Goal: Task Accomplishment & Management: Complete application form

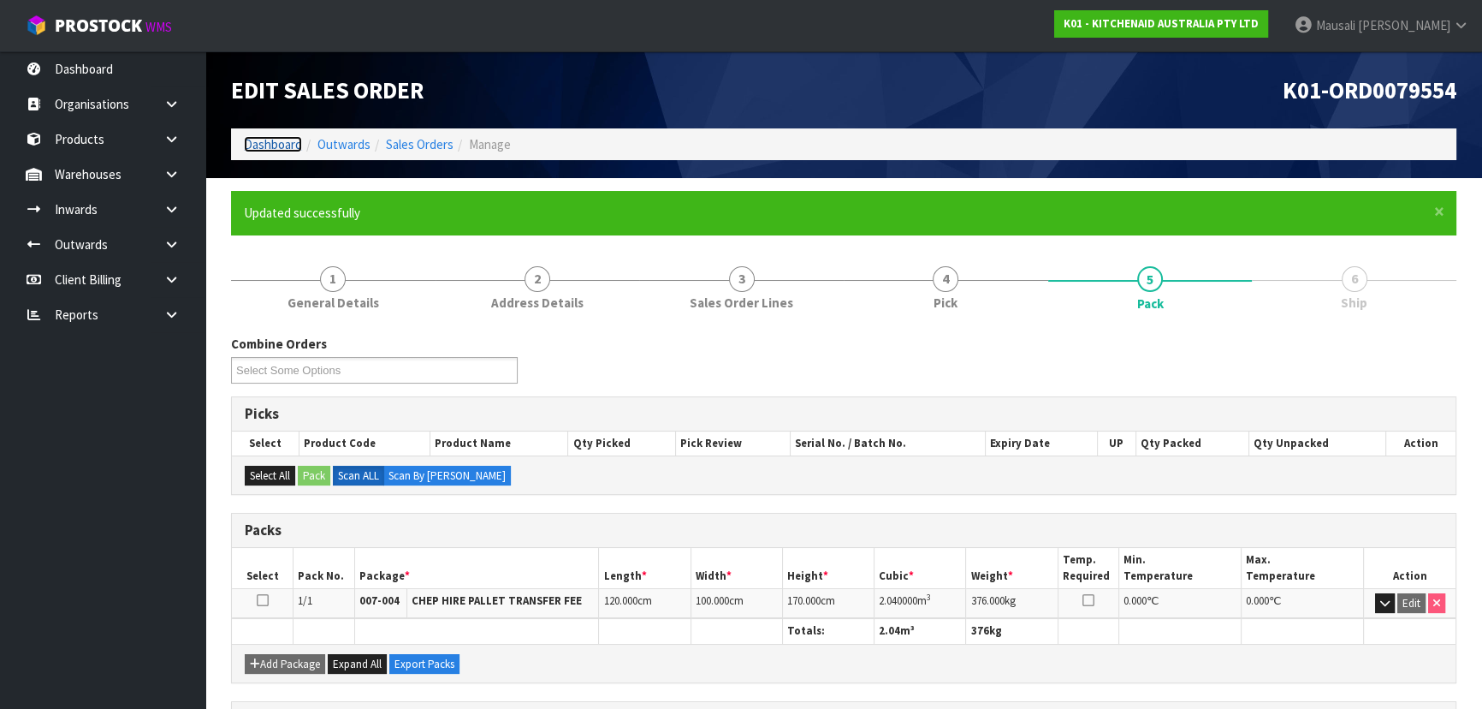
click at [270, 137] on link "Dashboard" at bounding box center [273, 144] width 58 height 16
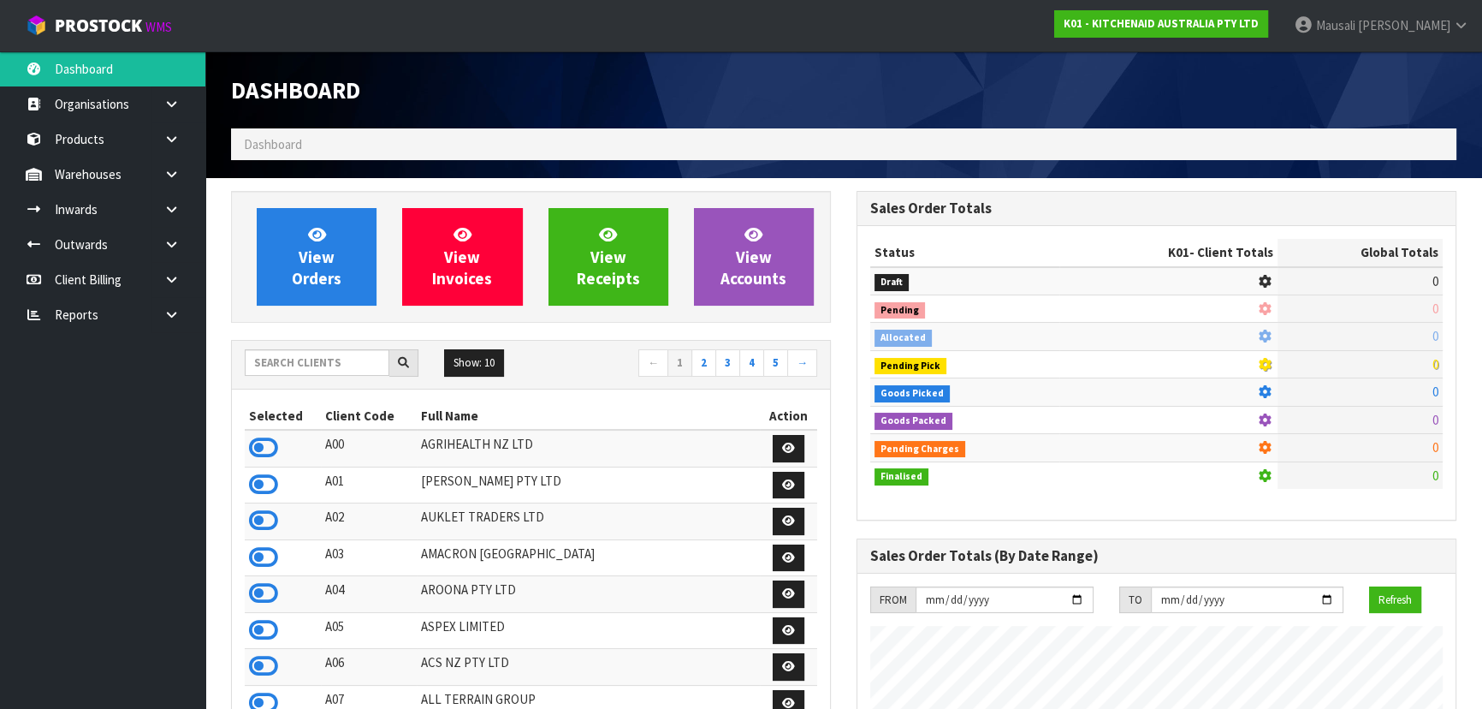
scroll to position [1065, 625]
click at [290, 353] on input "text" at bounding box center [317, 362] width 145 height 27
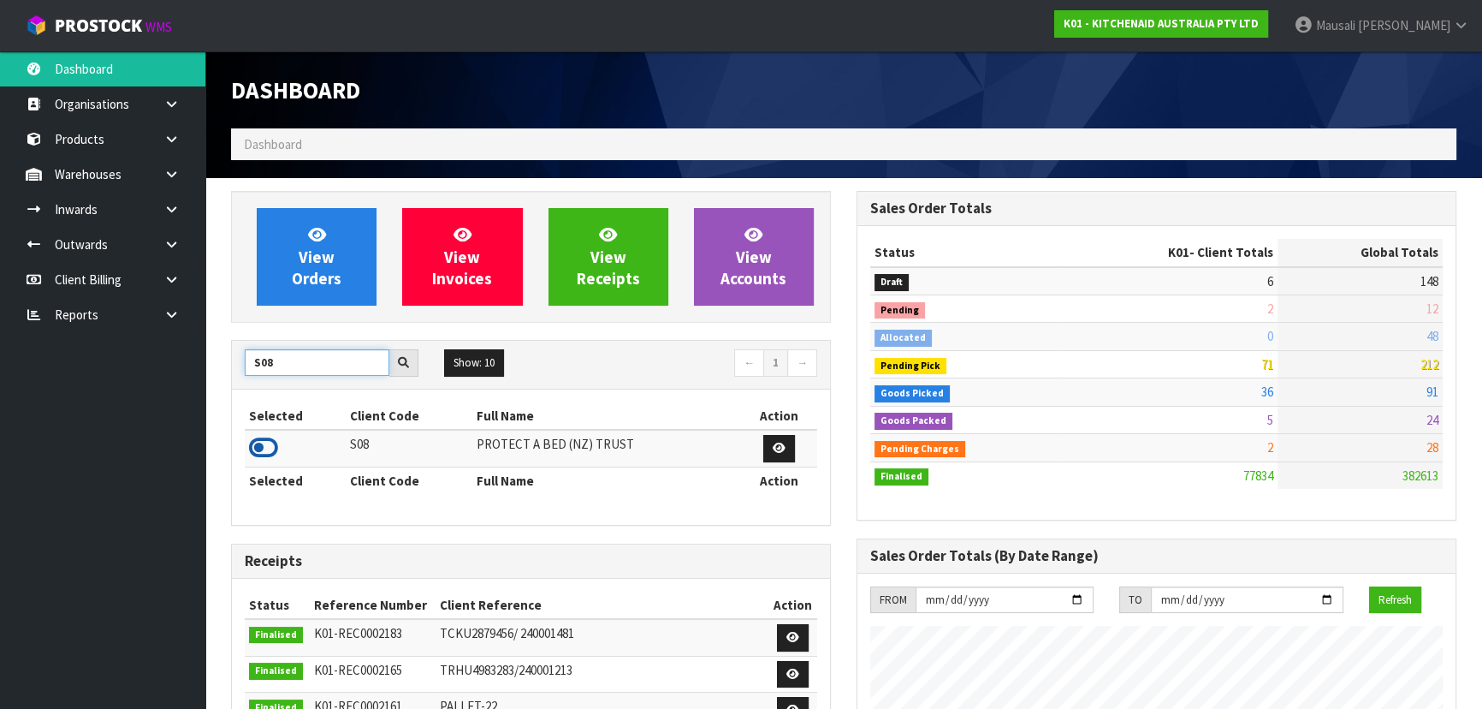
type input "S08"
click at [270, 436] on icon at bounding box center [263, 448] width 29 height 26
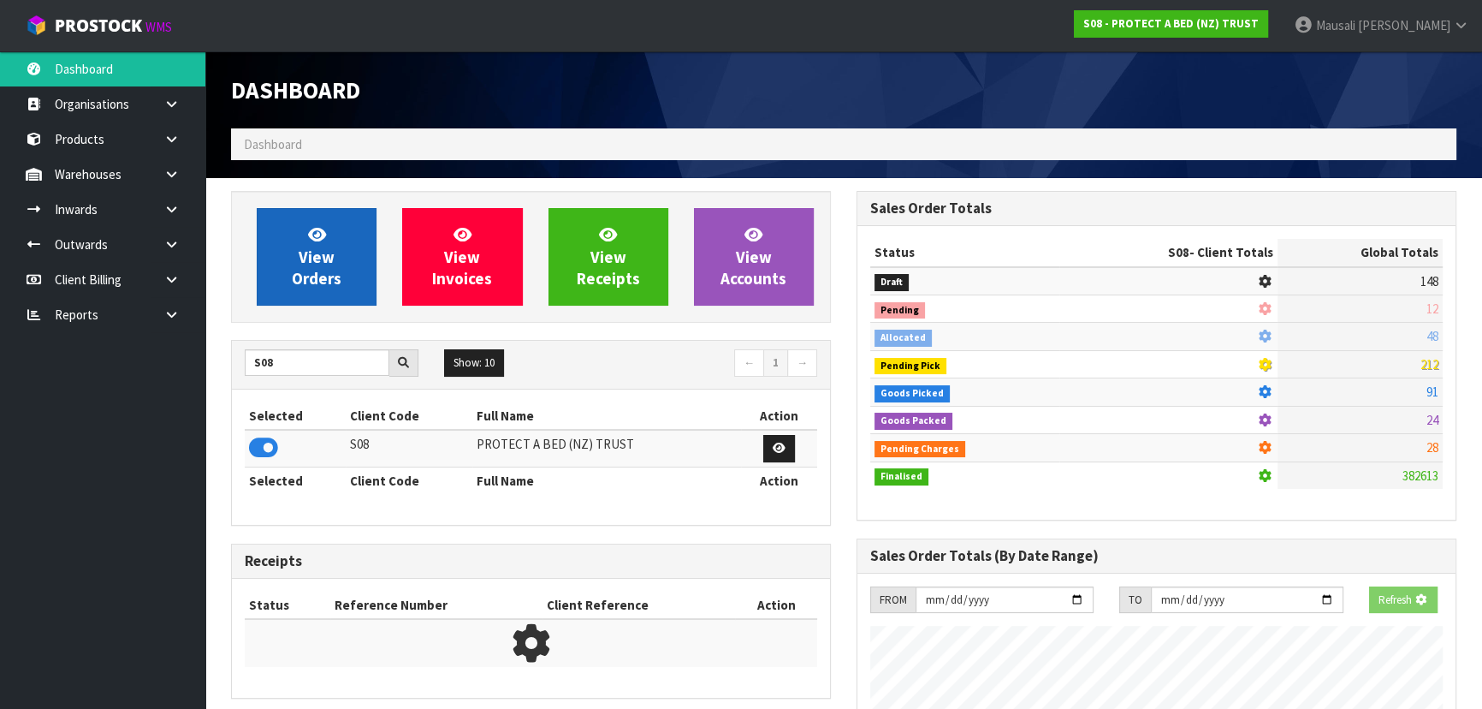
scroll to position [854614, 855054]
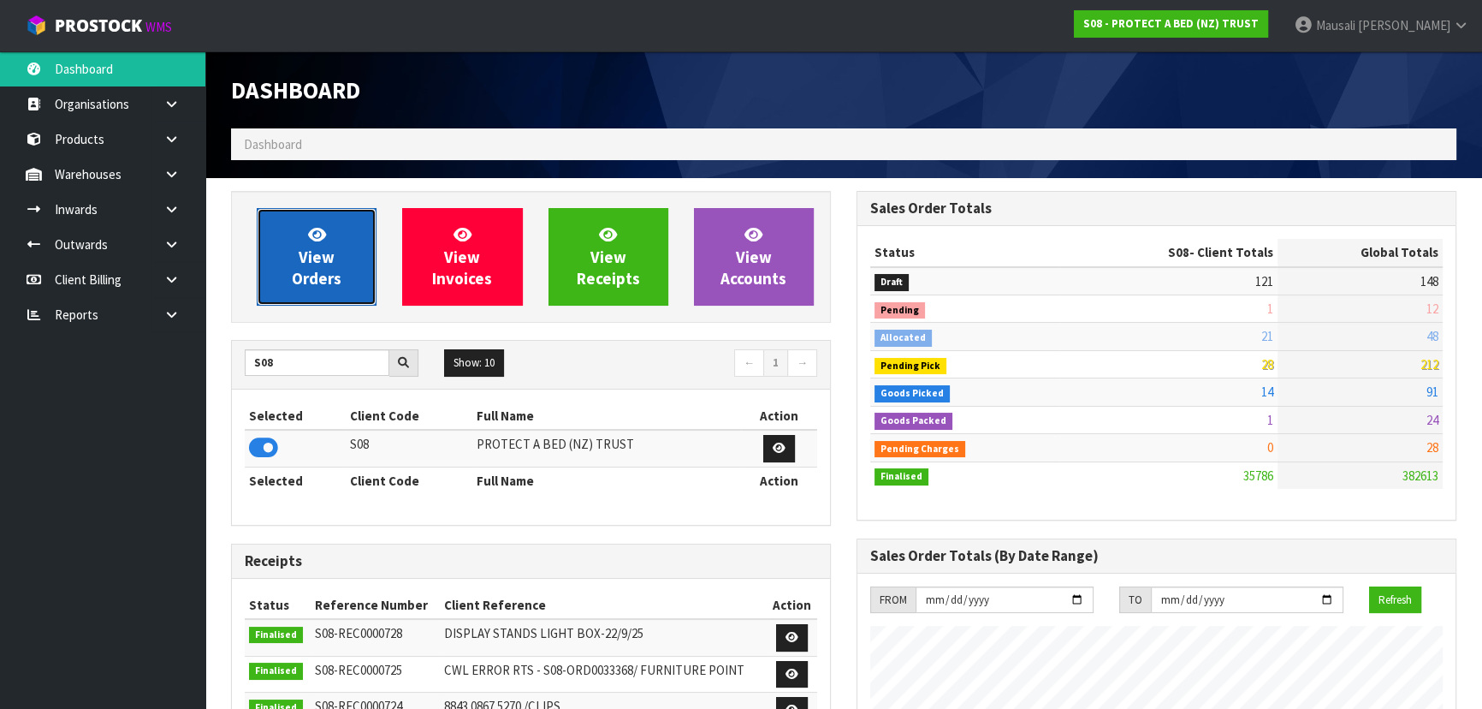
click at [330, 258] on span "View Orders" at bounding box center [317, 256] width 50 height 64
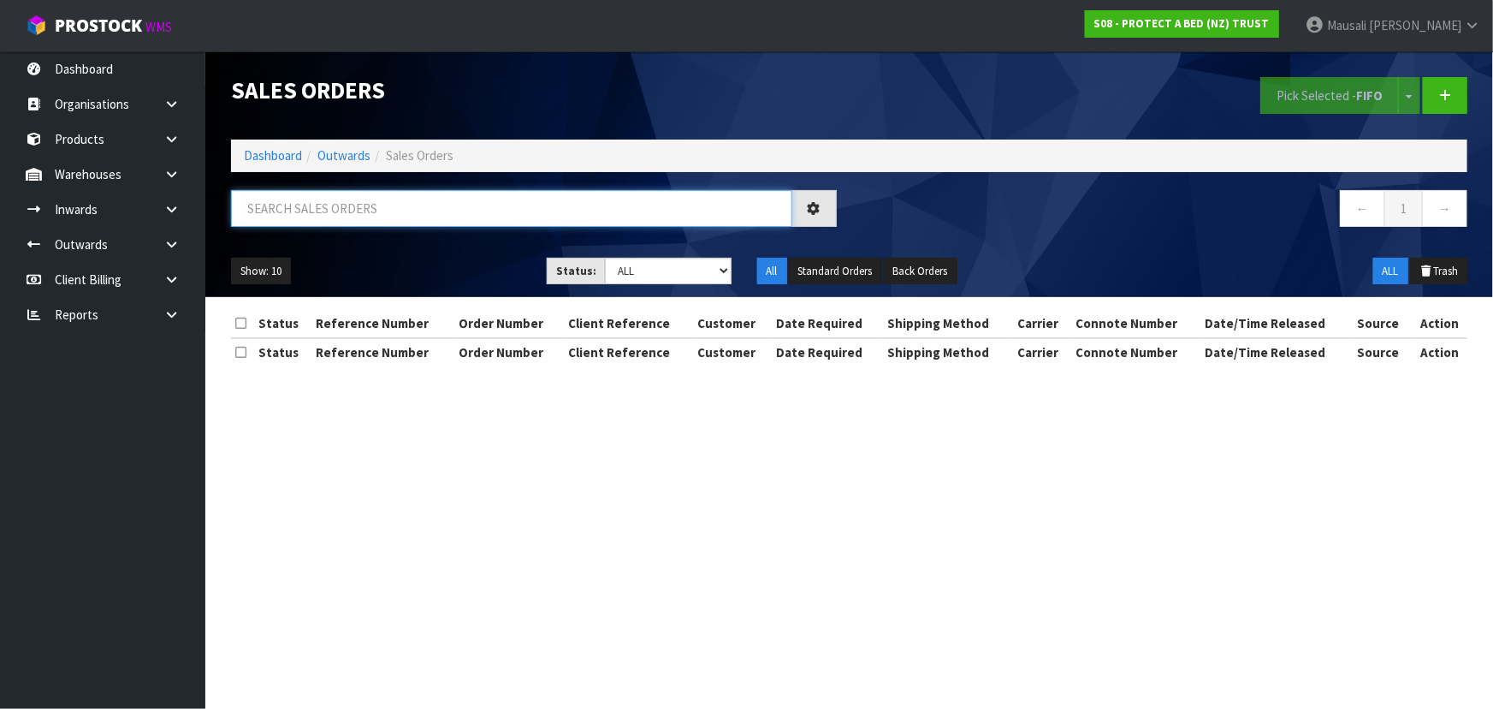
click at [288, 206] on input "text" at bounding box center [511, 208] width 561 height 37
type input "JOB-0413683"
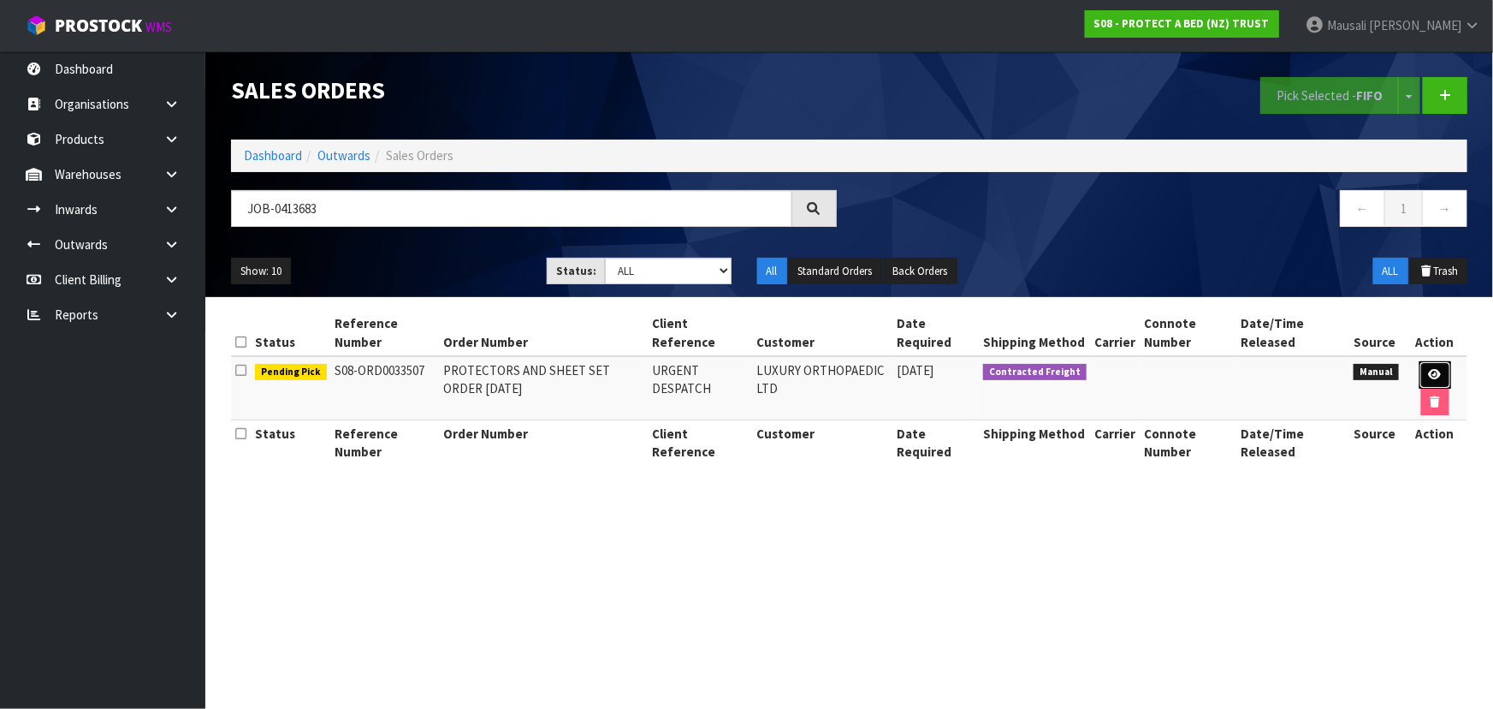
click at [1435, 369] on icon at bounding box center [1435, 374] width 13 height 11
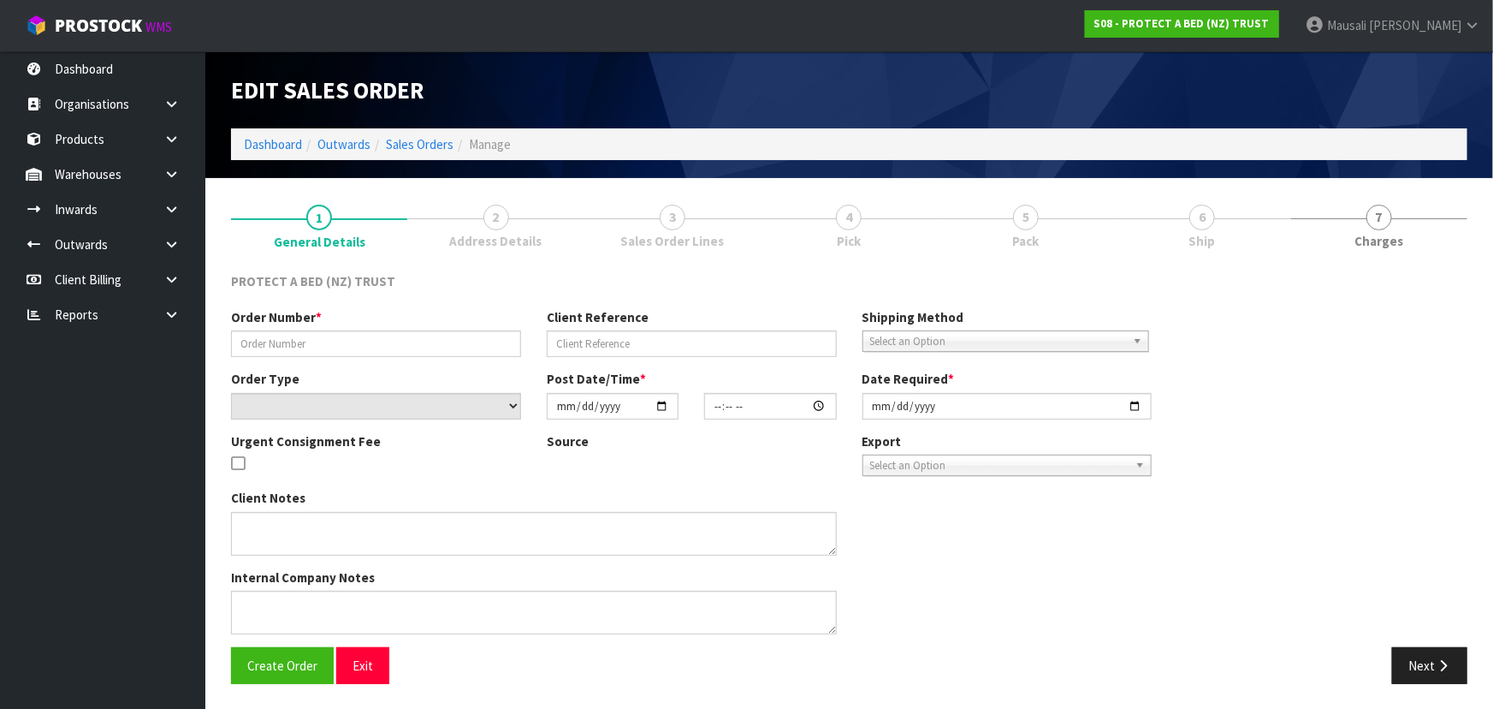
type input "PROTECTORS AND SHEET SET ORDER [DATE]"
type input "URGENT DESPATCH"
select select "number:0"
type input "[DATE]"
type input "11:05:00.000"
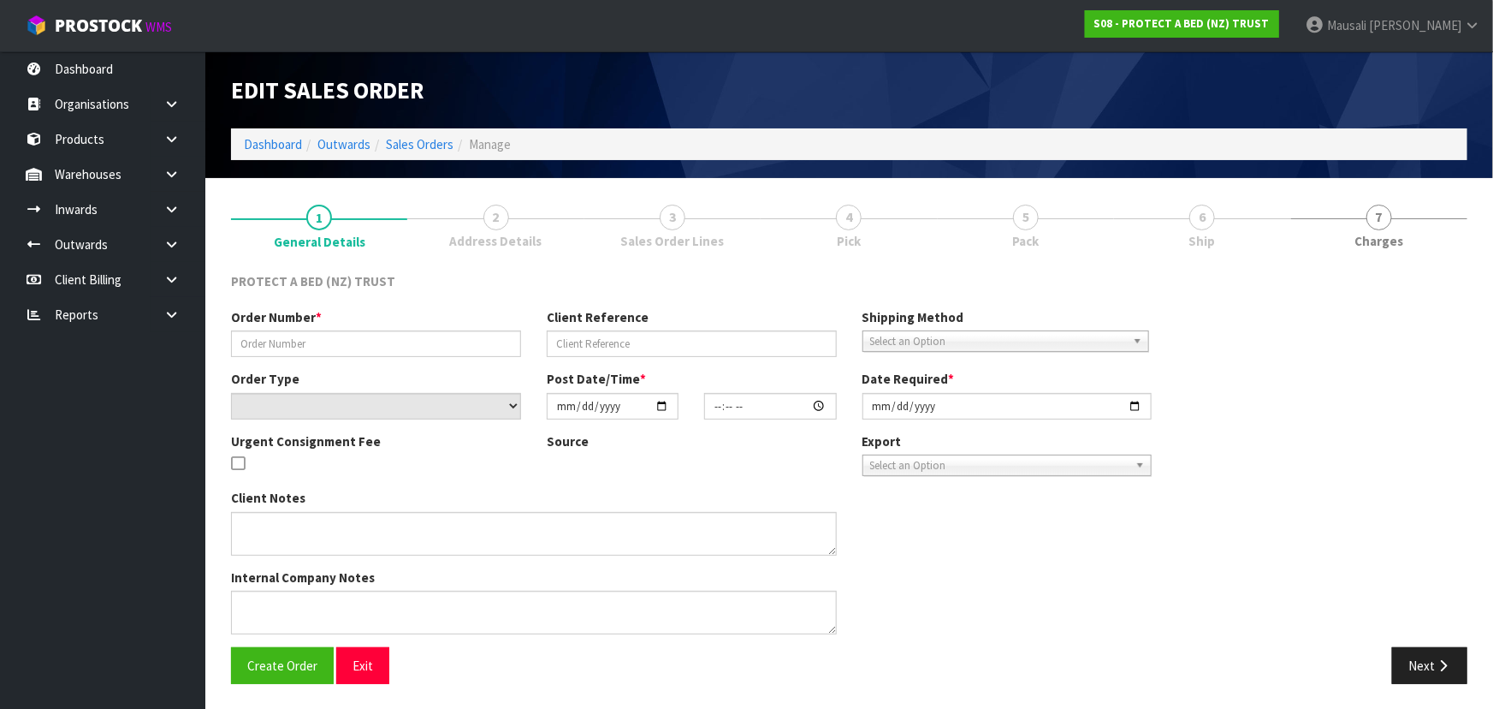
type input "[DATE]"
type textarea "WE WOULD LIKE TO PLACE AN ORDER FOR BOTH MATTRESS PROTECTORS AND BOXED SHEET SE…"
type textarea "SPECIAL DISCOUNT PRICES FOR SLIKY TOUCH (FROM CLINTS EMAIL) REMOVED 1X F0412CLK…"
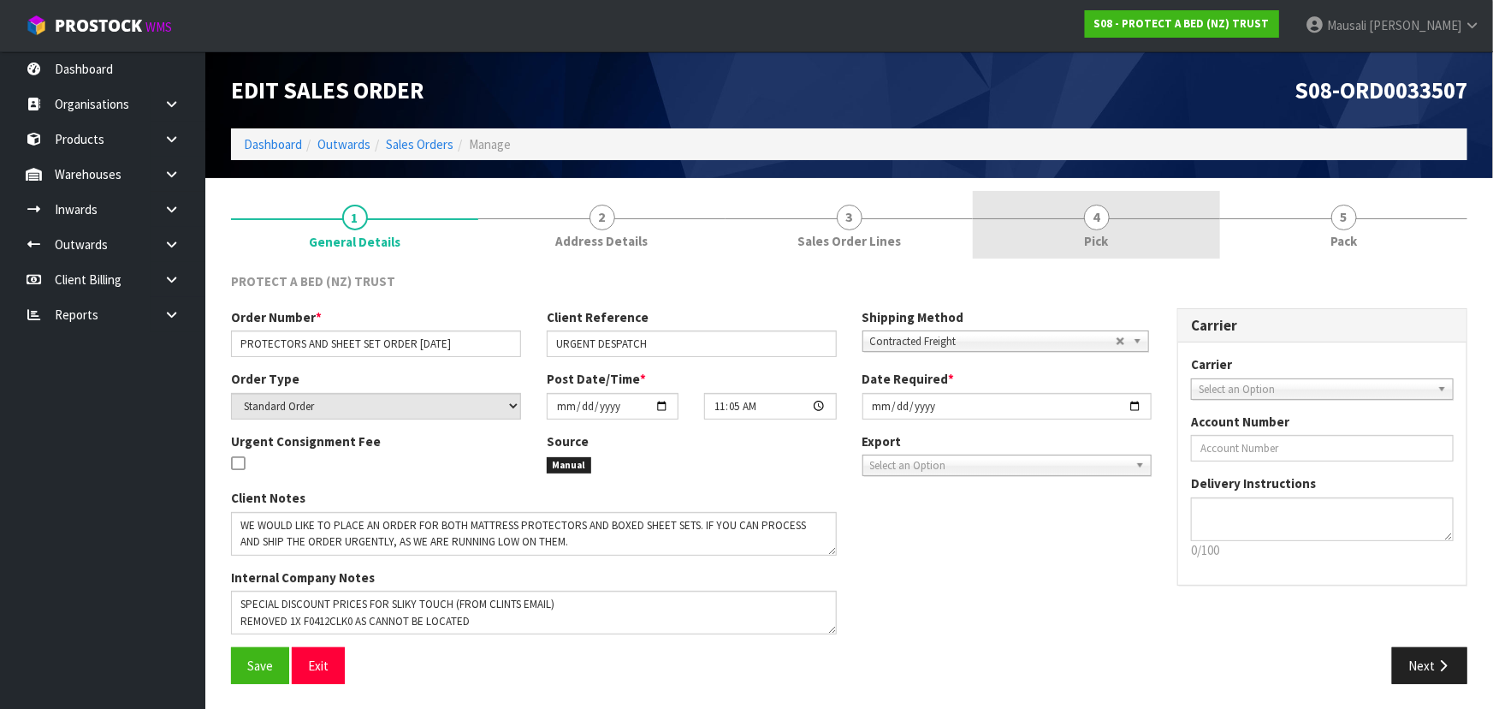
click at [1108, 224] on link "4 Pick" at bounding box center [1096, 225] width 247 height 68
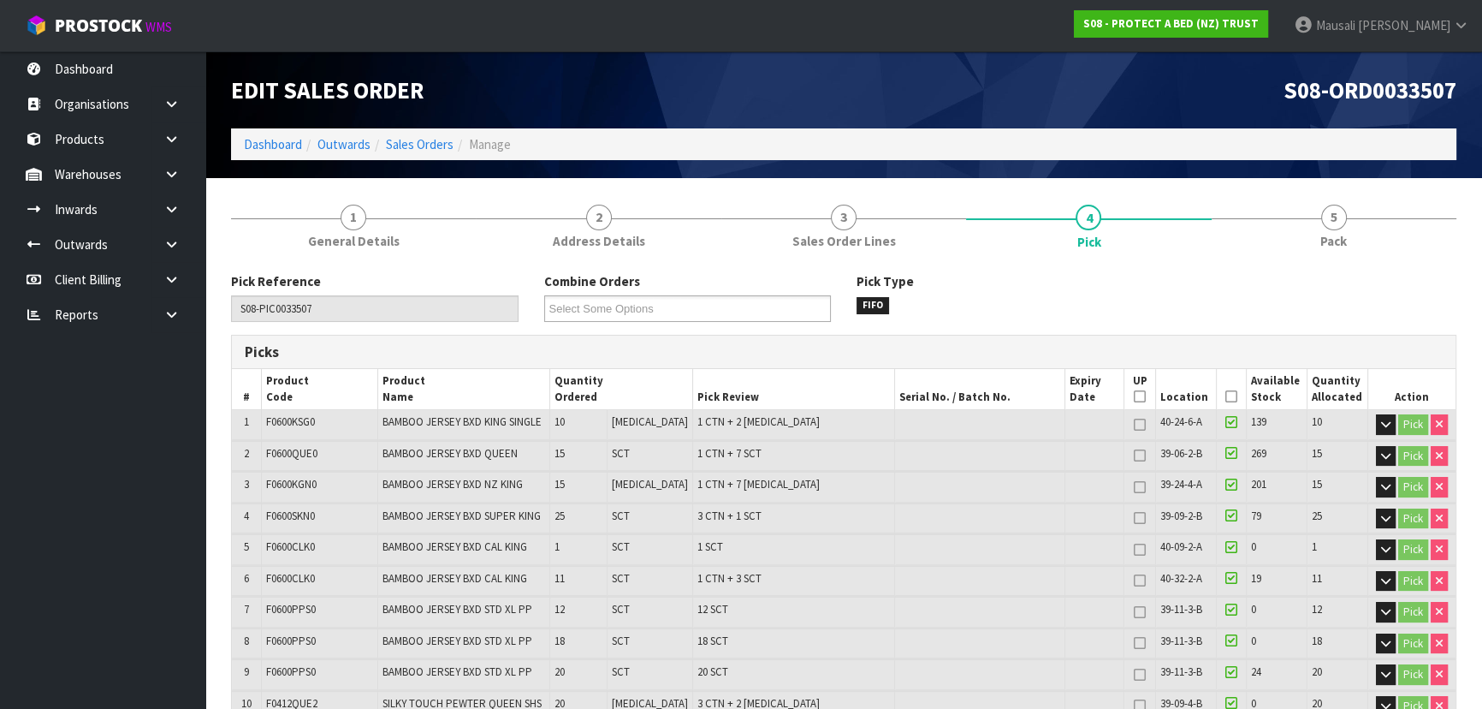
click at [1226, 397] on icon at bounding box center [1231, 396] width 12 height 1
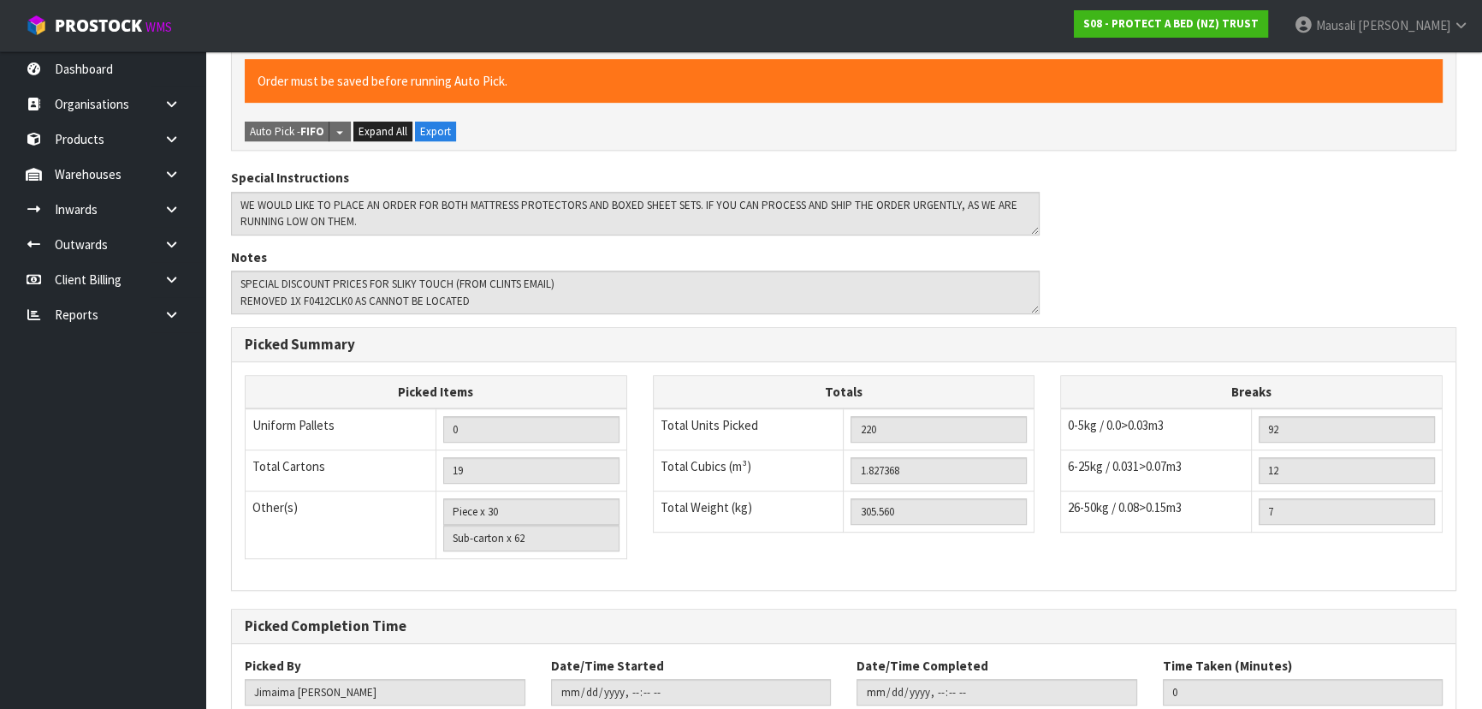
scroll to position [1097, 0]
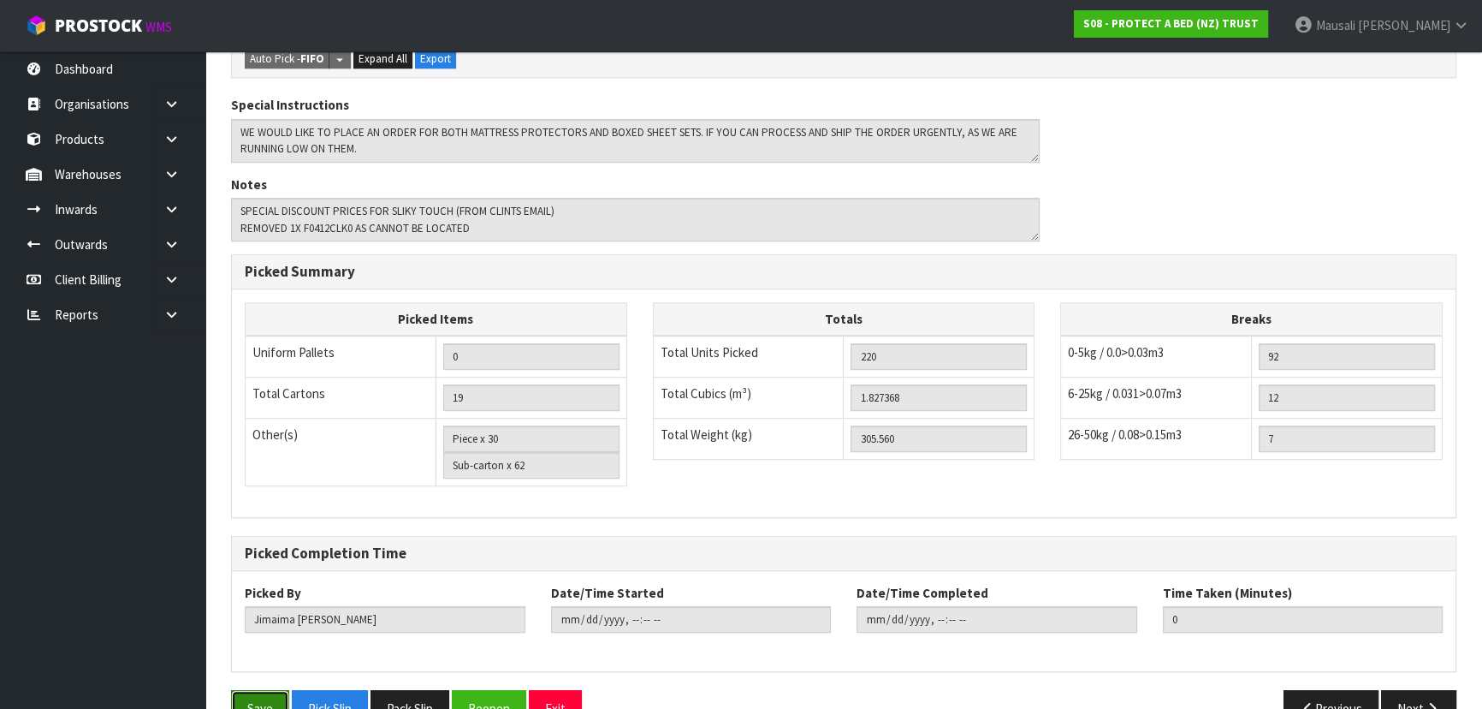
click at [250, 690] on button "Save" at bounding box center [260, 708] width 58 height 37
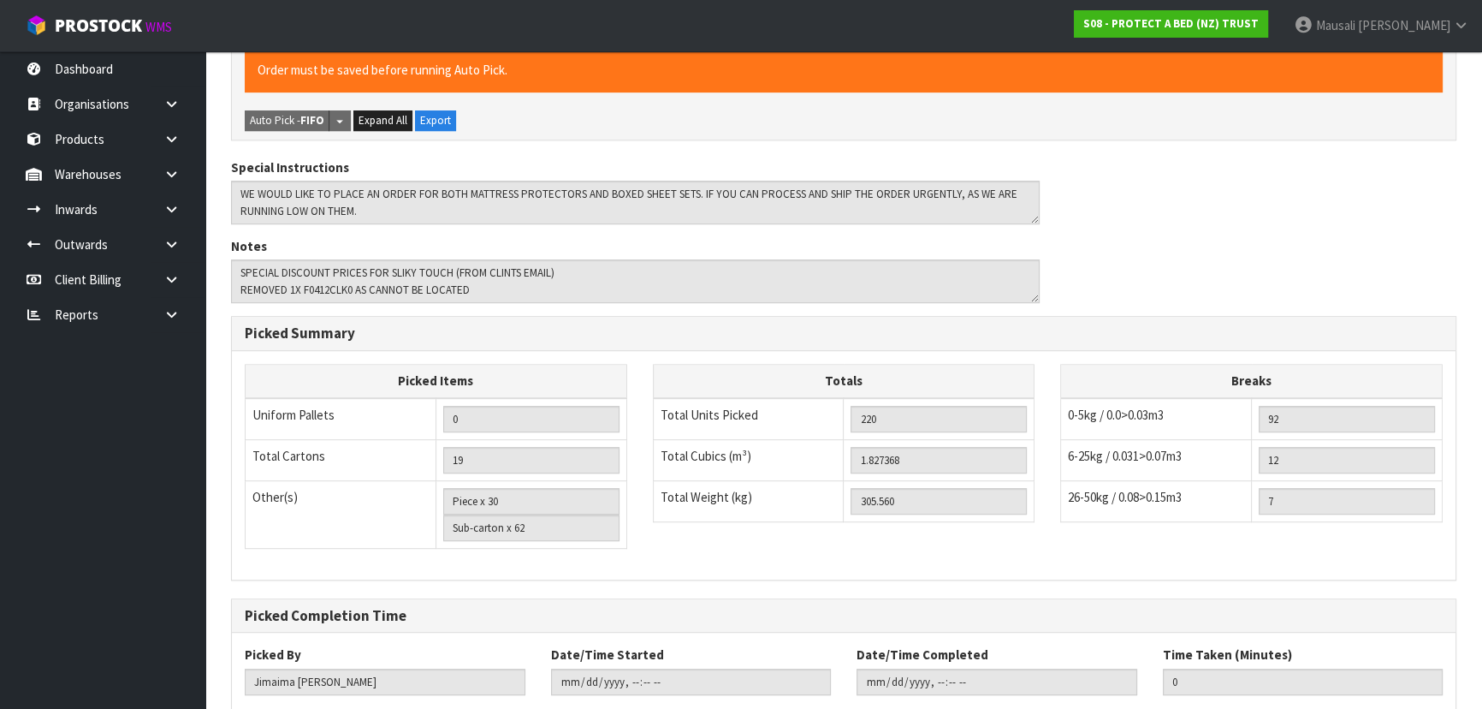
scroll to position [0, 0]
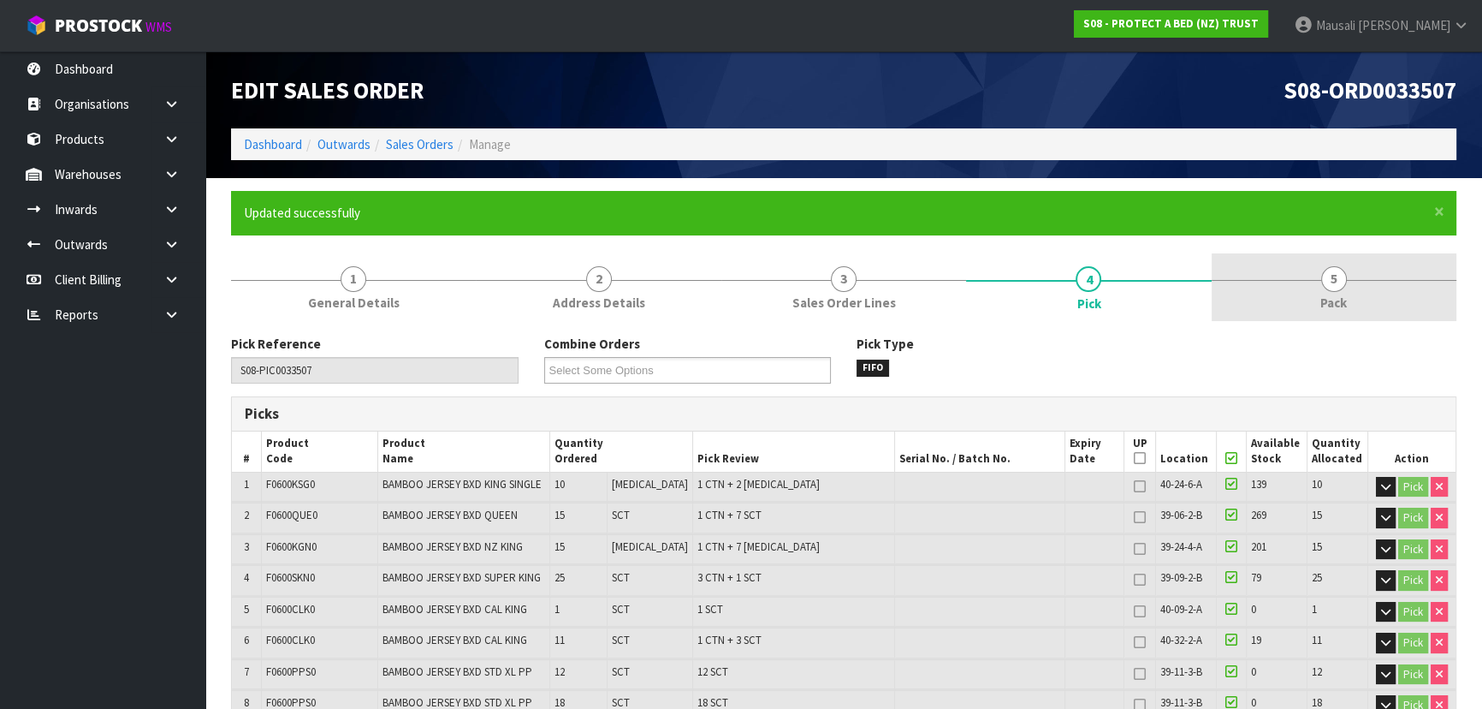
click at [1353, 263] on link "5 Pack" at bounding box center [1334, 287] width 245 height 68
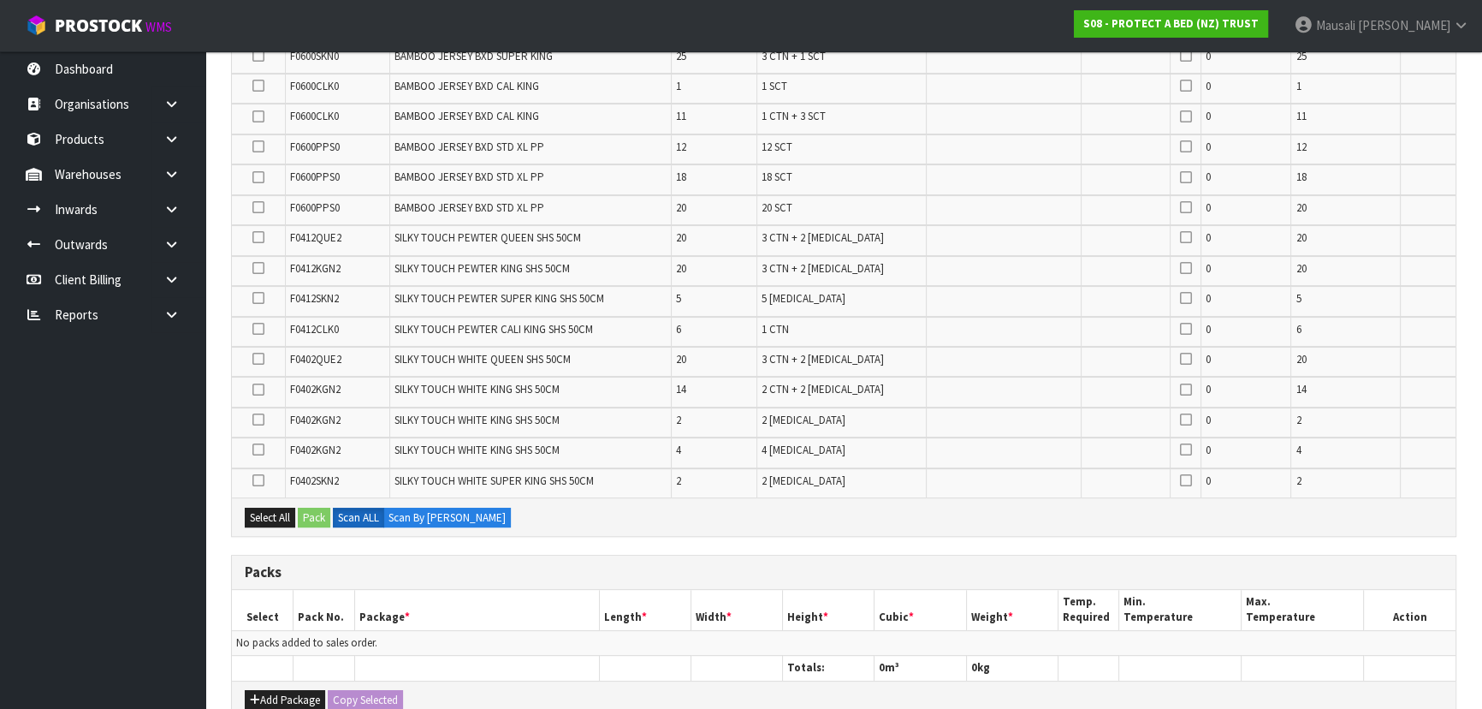
scroll to position [622, 0]
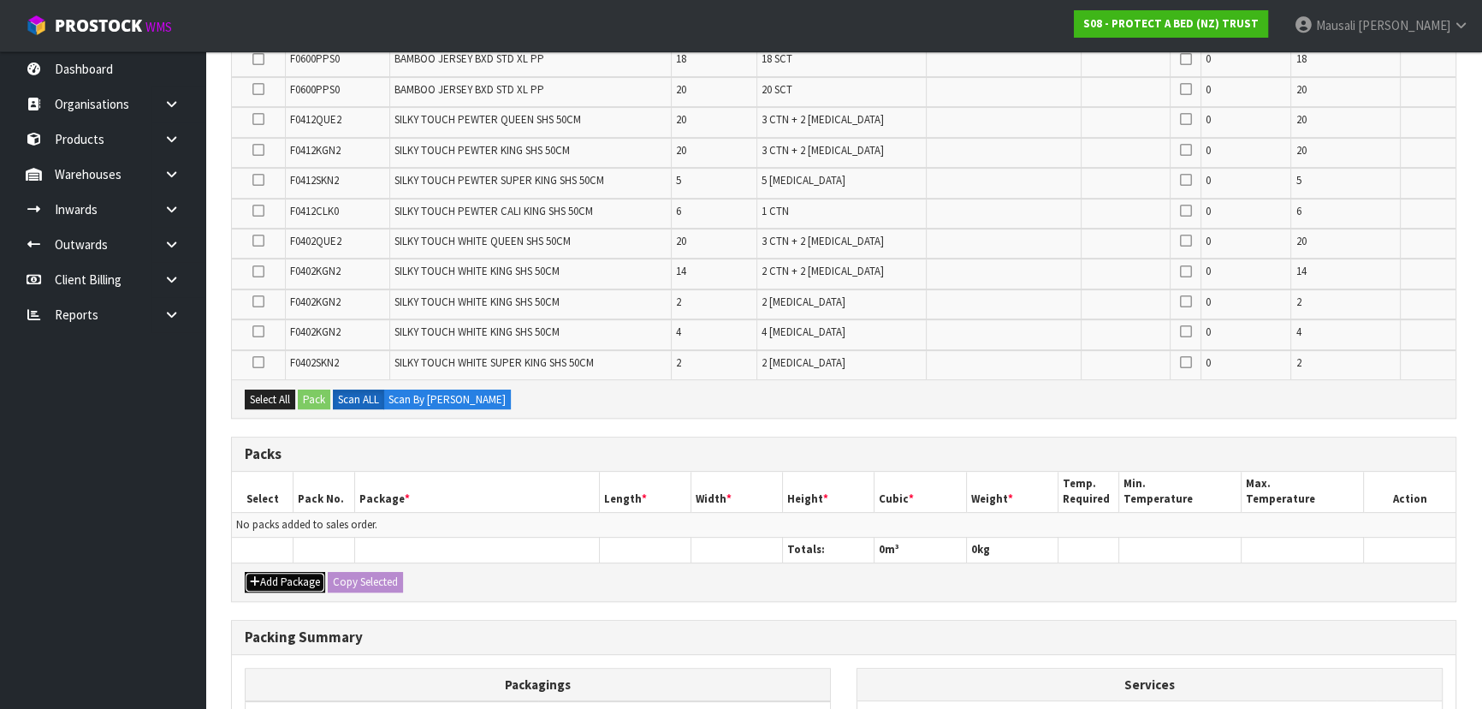
click at [278, 579] on button "Add Package" at bounding box center [285, 582] width 80 height 21
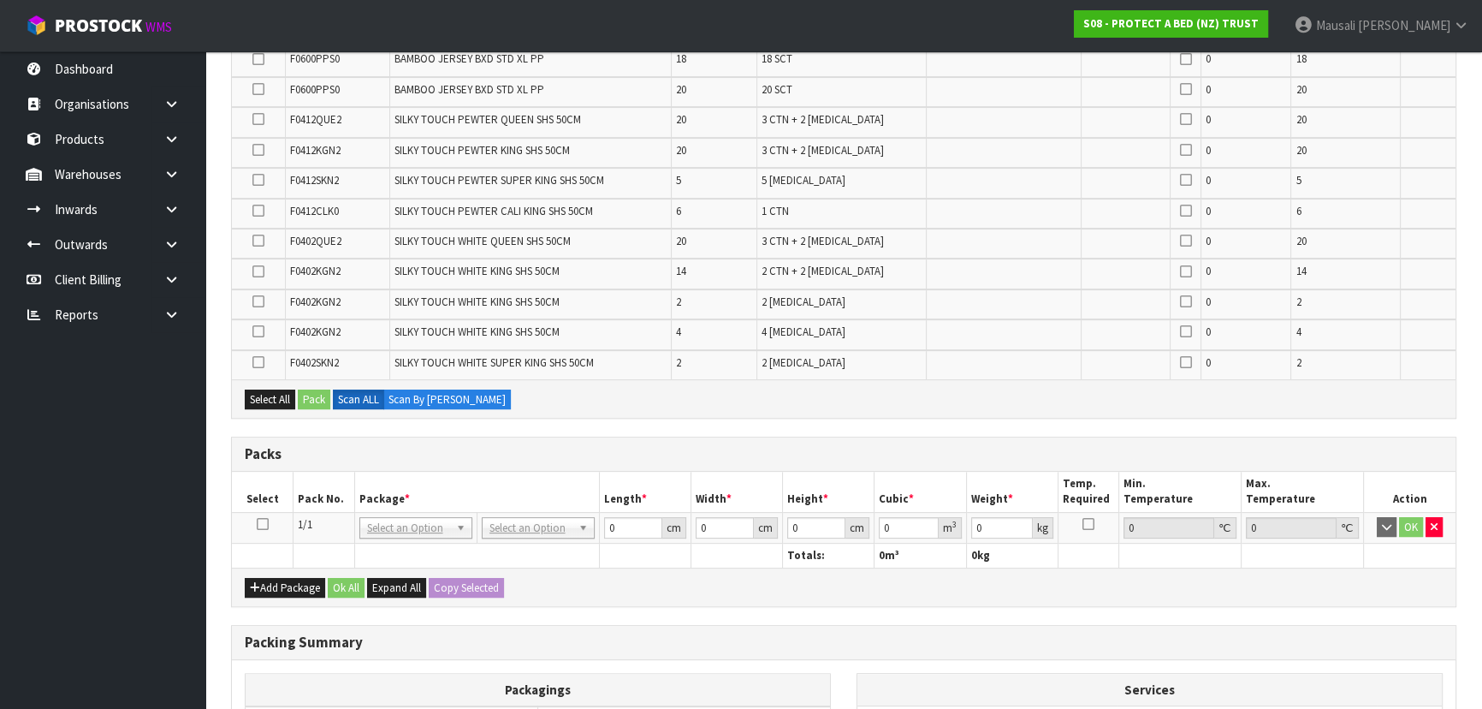
click at [262, 524] on icon at bounding box center [263, 524] width 12 height 1
